Goal: Task Accomplishment & Management: Manage account settings

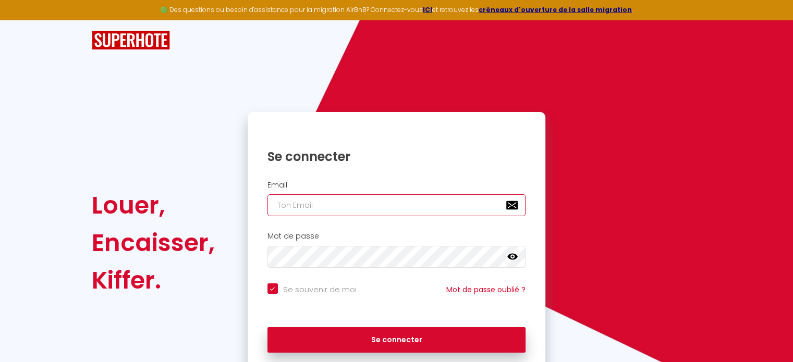
click at [333, 203] on input "email" at bounding box center [397, 206] width 259 height 22
type input "e"
checkbox input "true"
type input "en"
checkbox input "true"
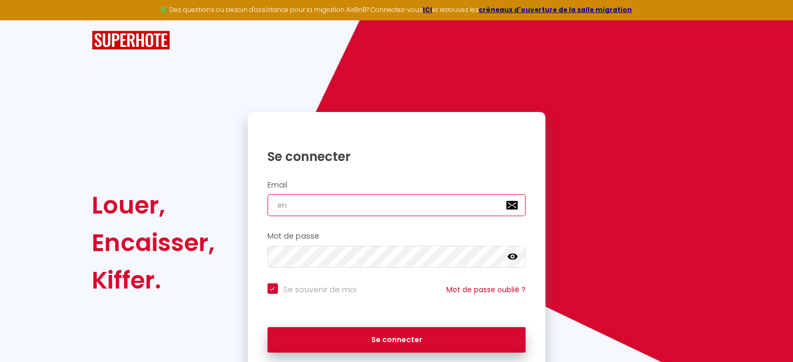
type input "eng"
checkbox input "true"
type input "enge"
checkbox input "true"
type input "engel"
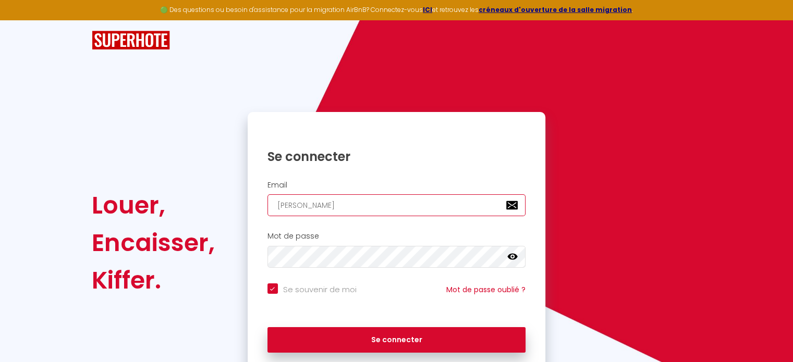
checkbox input "true"
type input "engela"
checkbox input "true"
type input "engelaa"
checkbox input "true"
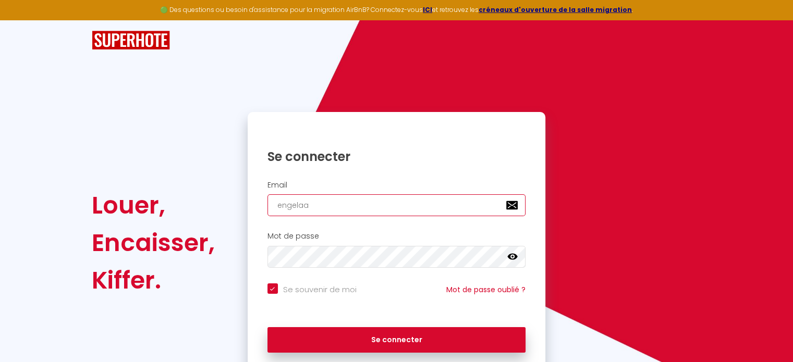
type input "engela"
checkbox input "true"
type input "engel"
checkbox input "true"
type input "engel."
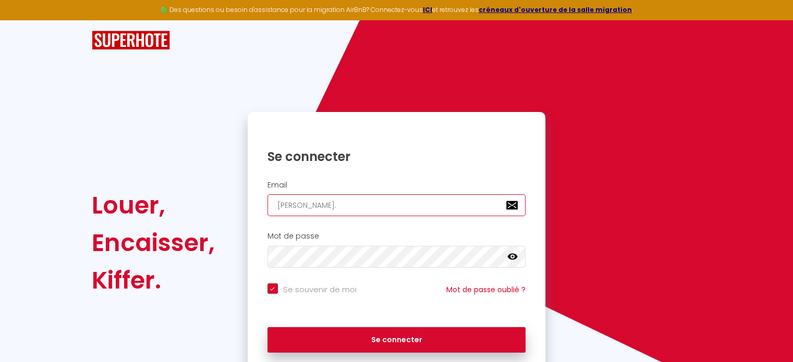
checkbox input "true"
type input "engel.a"
checkbox input "true"
type input "engel.aa"
checkbox input "true"
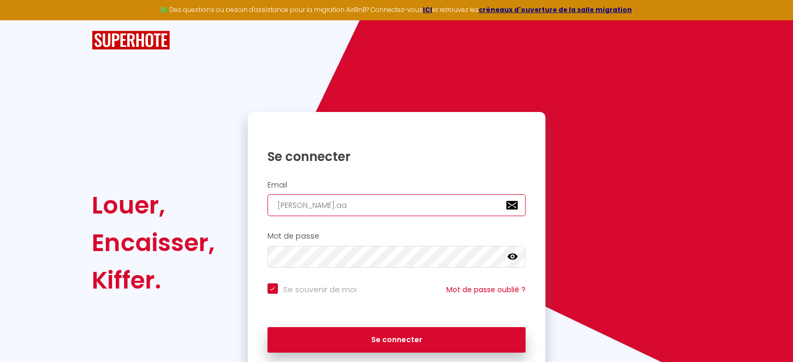
type input "engel.aaz"
checkbox input "true"
type input "engel.aaze"
checkbox input "true"
type input "engel.aazeb"
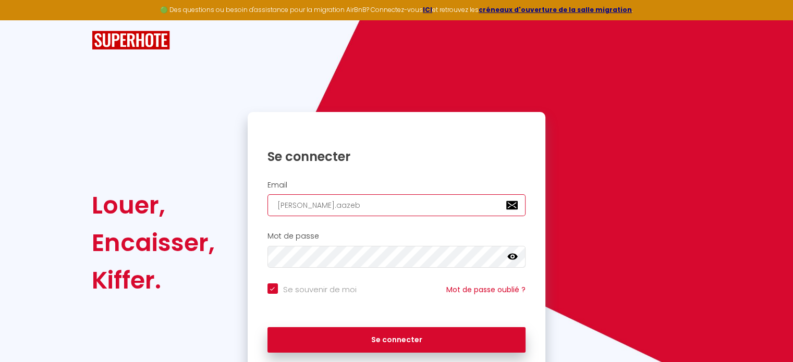
checkbox input "true"
type input "engel.aazebr"
checkbox input "true"
type input "engel.aazebre"
checkbox input "true"
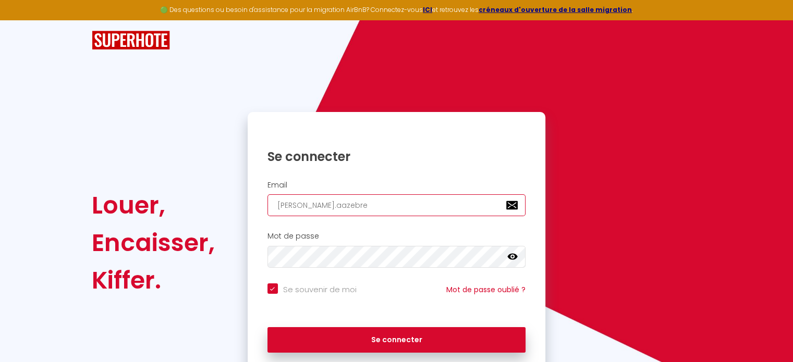
type input "engel.aazebre@"
checkbox input "true"
type input "engel.aazebre@g"
checkbox input "true"
type input "engel.aazebre@gm"
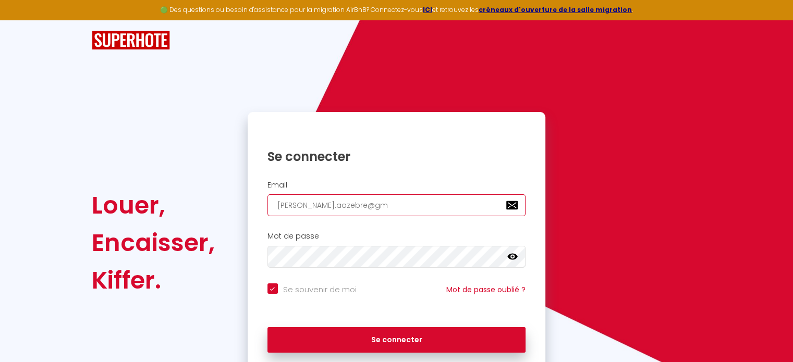
checkbox input "true"
type input "engel.aazebre@gma"
checkbox input "true"
type input "engel.aazebre@gmai"
checkbox input "true"
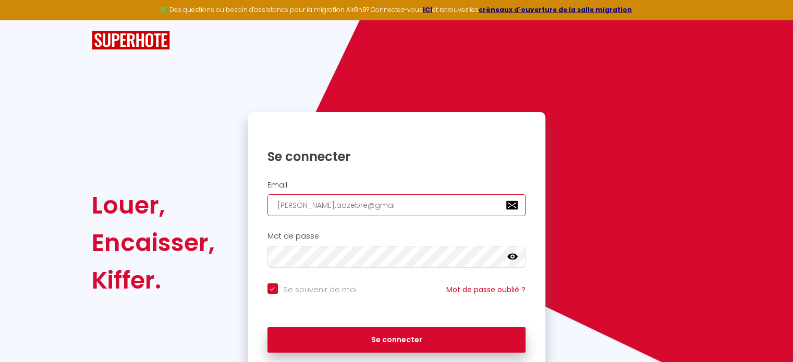
type input "engel.aazebre@gmail"
checkbox input "true"
type input "engel.aazebre@gmail."
checkbox input "true"
type input "engel.aazebre@gmail.c"
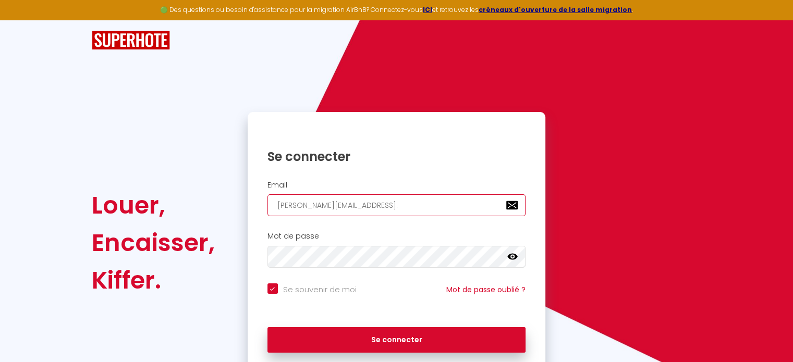
checkbox input "true"
type input "engel.aazebre@gmail.co"
checkbox input "true"
type input "engel.aazebre@gmail.com"
checkbox input "true"
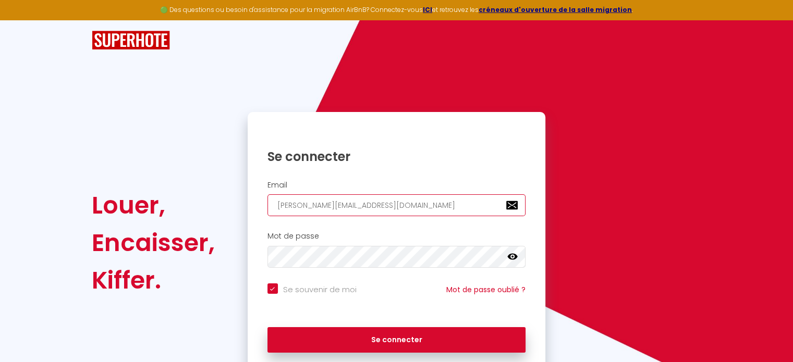
type input "engel.aazebre@gmail.com"
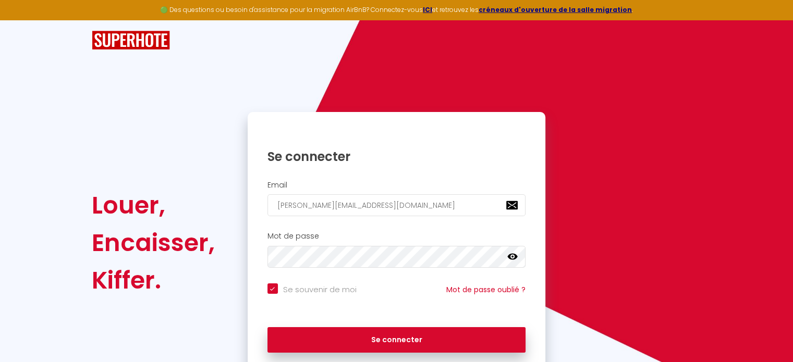
click at [517, 257] on icon at bounding box center [512, 257] width 10 height 10
click at [512, 257] on icon at bounding box center [512, 257] width 10 height 8
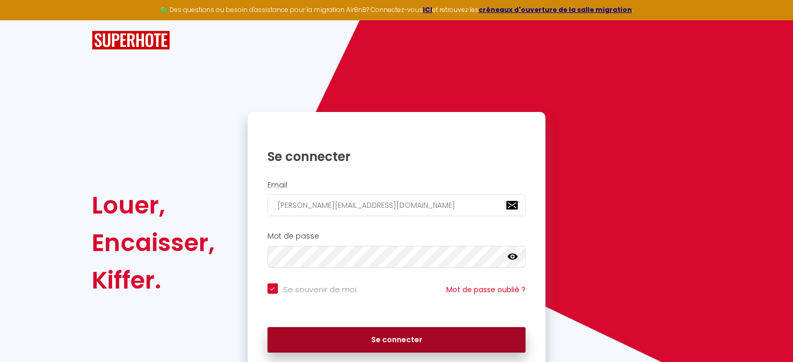
click at [400, 335] on button "Se connecter" at bounding box center [397, 341] width 259 height 26
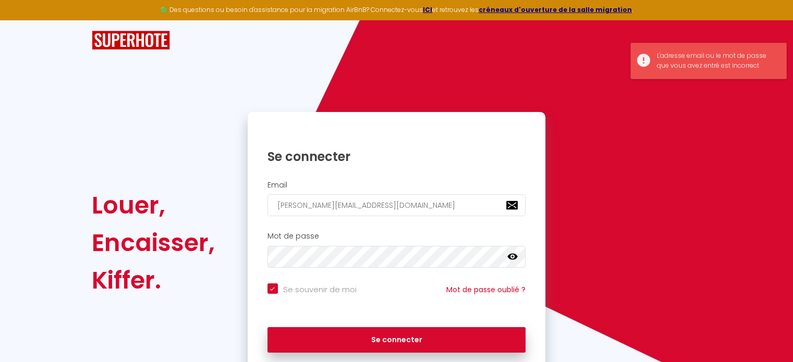
click at [509, 261] on icon at bounding box center [512, 257] width 10 height 10
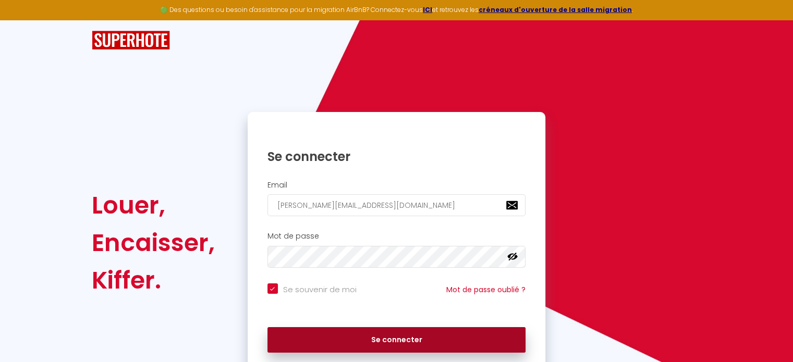
click at [352, 335] on button "Se connecter" at bounding box center [397, 341] width 259 height 26
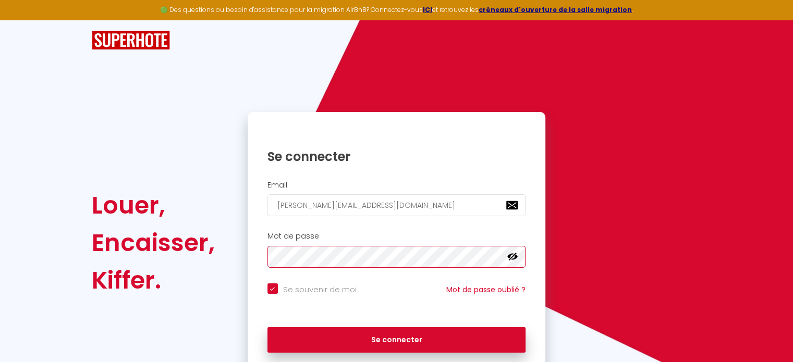
checkbox input "true"
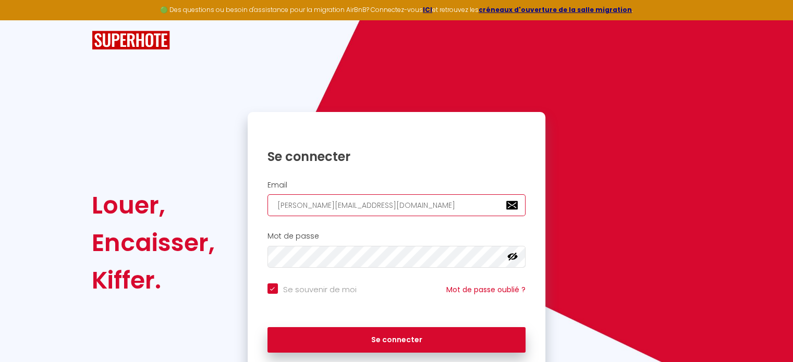
click at [384, 209] on input "engel.aazebre@gmail.com" at bounding box center [397, 206] width 259 height 22
type input "engel.aazebre@gmail.co"
checkbox input "true"
type input "engel.aazebre@gmail.c"
checkbox input "true"
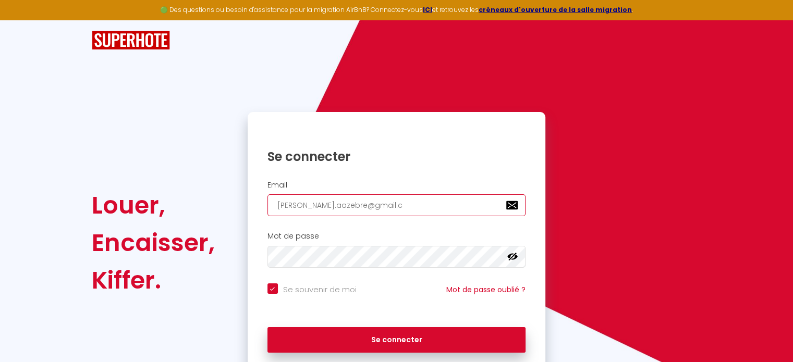
type input "engel.aazebre@gmail."
checkbox input "true"
type input "engel.aazebre@gmail"
checkbox input "true"
type input "engel.aazebre@gmai"
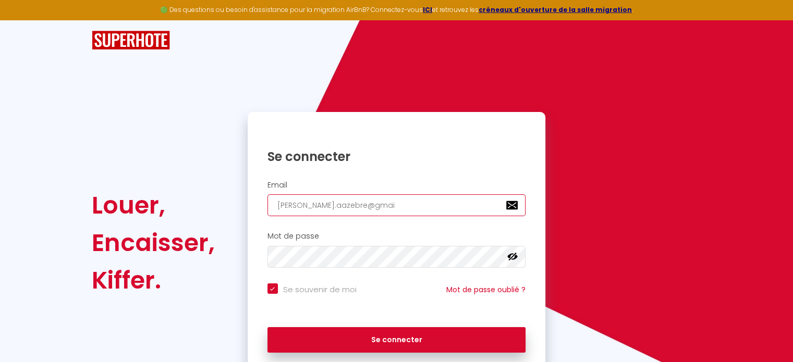
checkbox input "true"
type input "engel.aazebre@gma"
checkbox input "true"
type input "engel.aazebre@gm"
checkbox input "true"
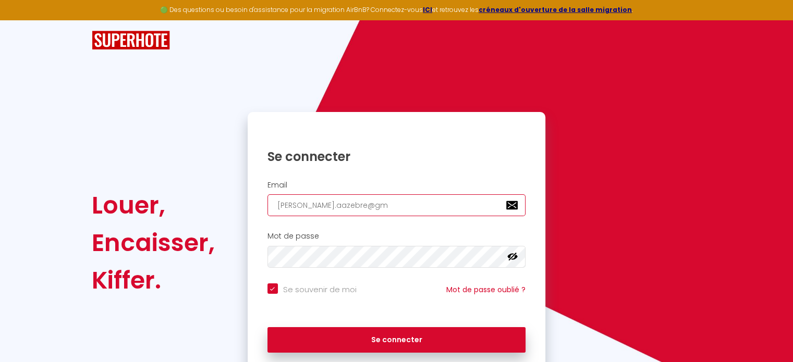
type input "engel.aazebre@g"
checkbox input "true"
type input "engel.aazebre@"
checkbox input "true"
type input "engel.aazebre"
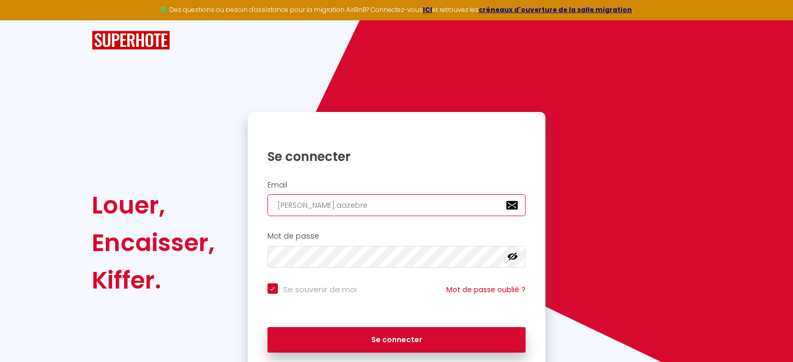
checkbox input "true"
type input "engel.aazebr"
checkbox input "true"
type input "engel.aazeb"
checkbox input "true"
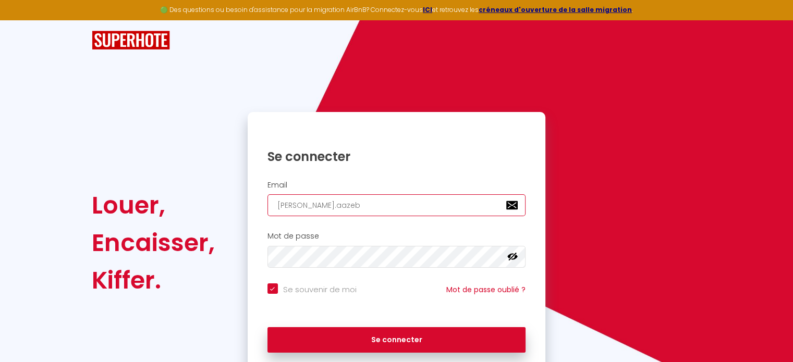
type input "engel.aaze"
checkbox input "true"
type input "engel.aaz"
checkbox input "true"
type input "engel.aa"
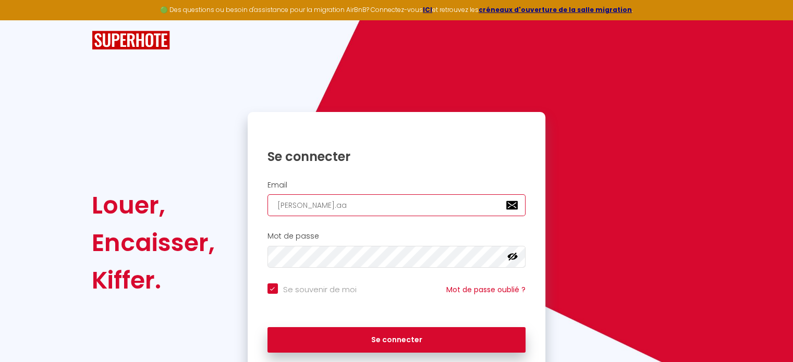
checkbox input "true"
type input "engel.a"
checkbox input "true"
type input "engel."
checkbox input "true"
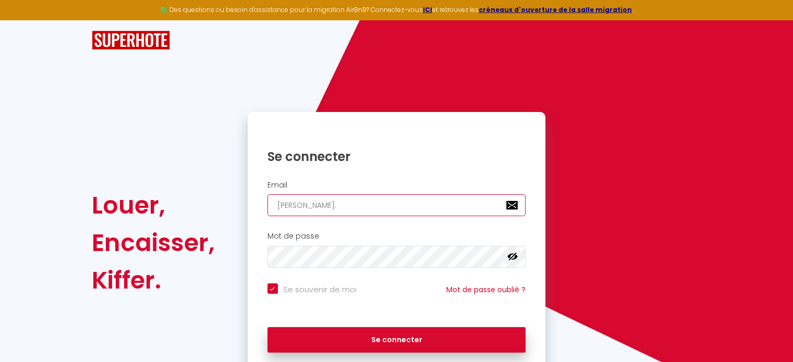
type input "engel"
checkbox input "true"
type input "enge"
checkbox input "true"
type input "eng"
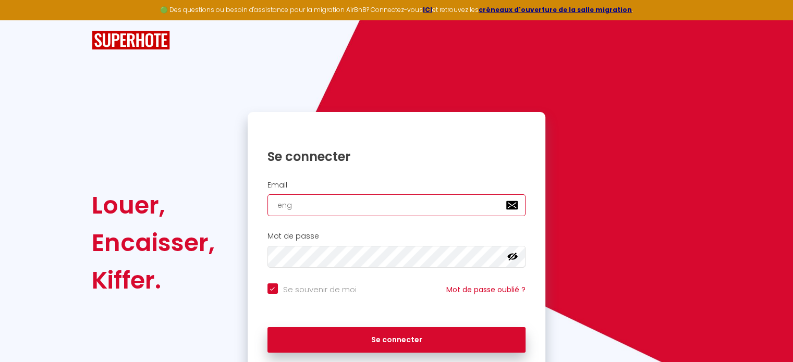
checkbox input "true"
type input "en"
checkbox input "true"
type input "e"
checkbox input "true"
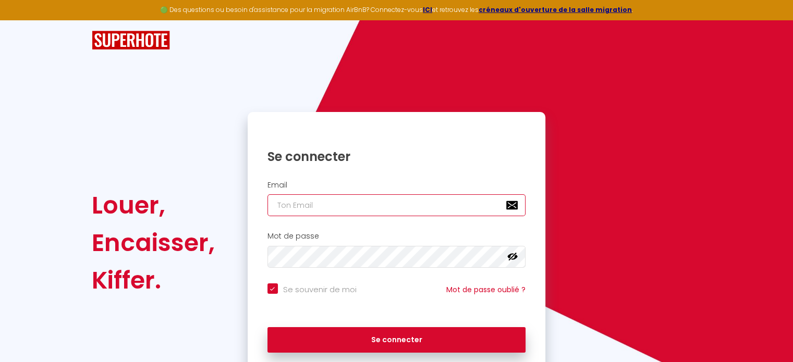
checkbox input "true"
type input "c"
checkbox input "true"
type input "[EMAIL_ADDRESS][DOMAIN_NAME]"
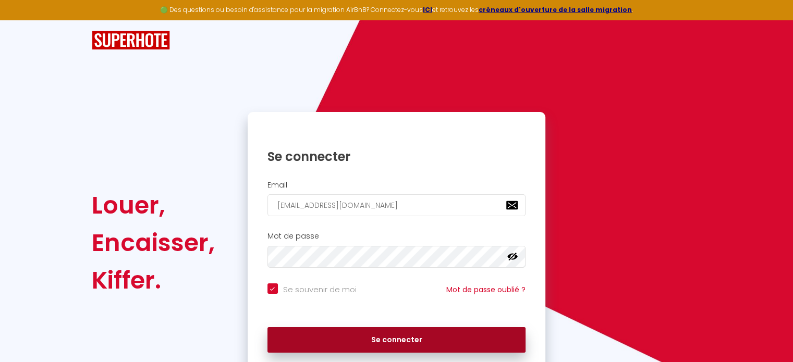
click at [338, 339] on button "Se connecter" at bounding box center [397, 341] width 259 height 26
checkbox input "true"
